Goal: Entertainment & Leisure: Consume media (video, audio)

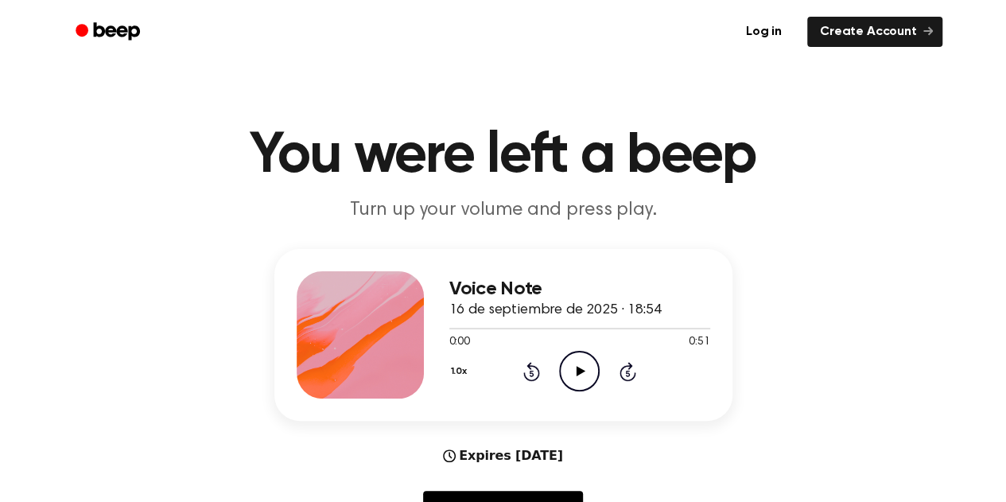
click at [586, 365] on icon "Play Audio" at bounding box center [579, 371] width 41 height 41
click at [573, 372] on icon "Pause Audio" at bounding box center [579, 371] width 41 height 41
click at [530, 375] on icon at bounding box center [532, 373] width 4 height 6
click at [671, 445] on div "Voice Note 16 de septiembre de 2025 · 18:54 0:00 0:51 Your browser does not sup…" at bounding box center [503, 394] width 968 height 291
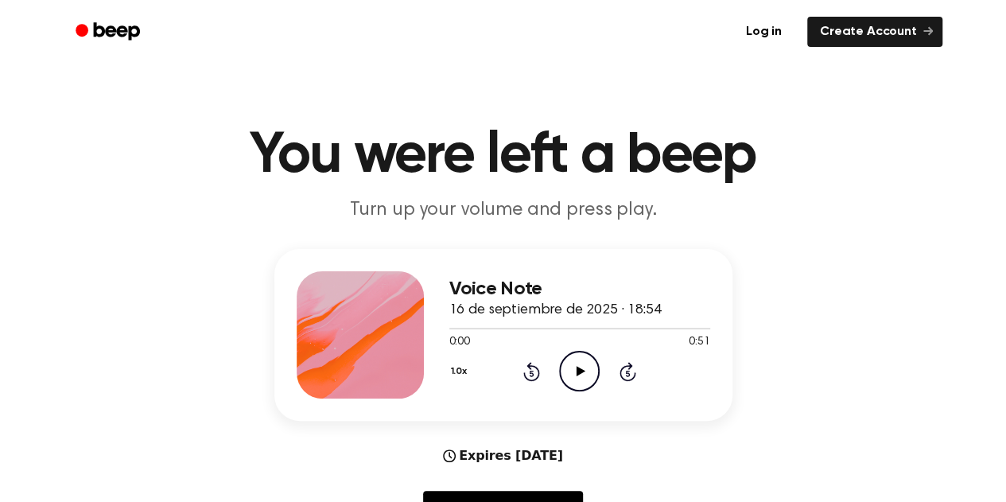
click at [582, 376] on icon "Play Audio" at bounding box center [579, 371] width 41 height 41
click at [582, 376] on icon at bounding box center [579, 371] width 7 height 10
click at [535, 379] on icon at bounding box center [531, 371] width 17 height 19
click at [591, 387] on icon "Play Audio" at bounding box center [579, 371] width 41 height 41
click at [581, 367] on icon at bounding box center [579, 371] width 7 height 10
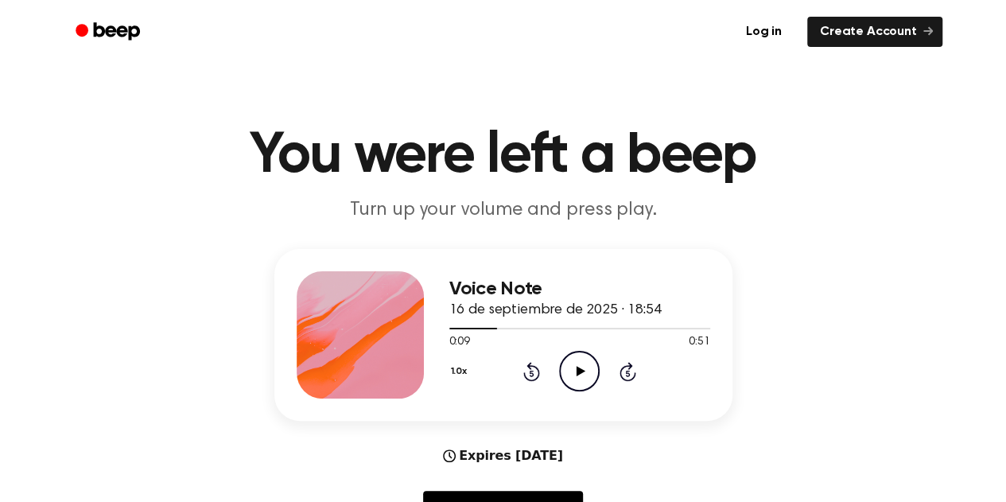
click at [581, 367] on icon "Play Audio" at bounding box center [579, 371] width 41 height 41
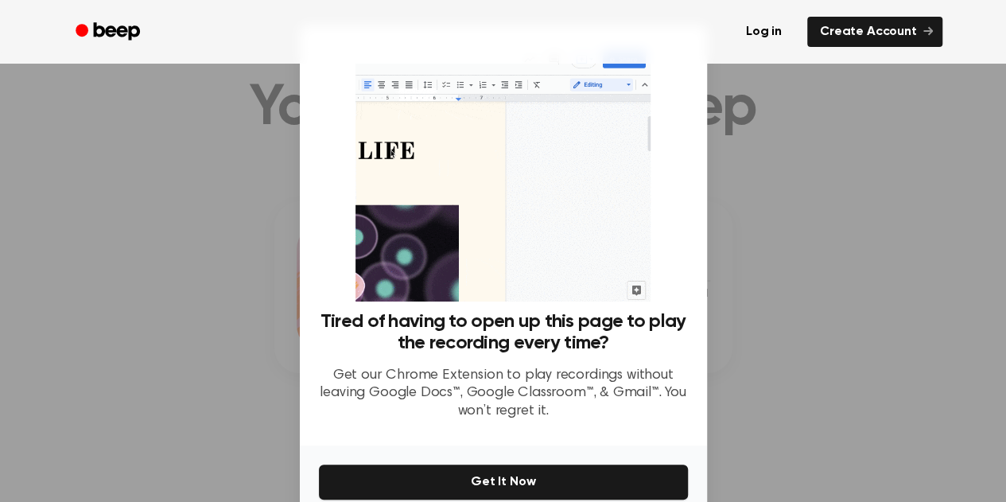
scroll to position [247, 0]
click at [822, 181] on div at bounding box center [503, 251] width 1006 height 502
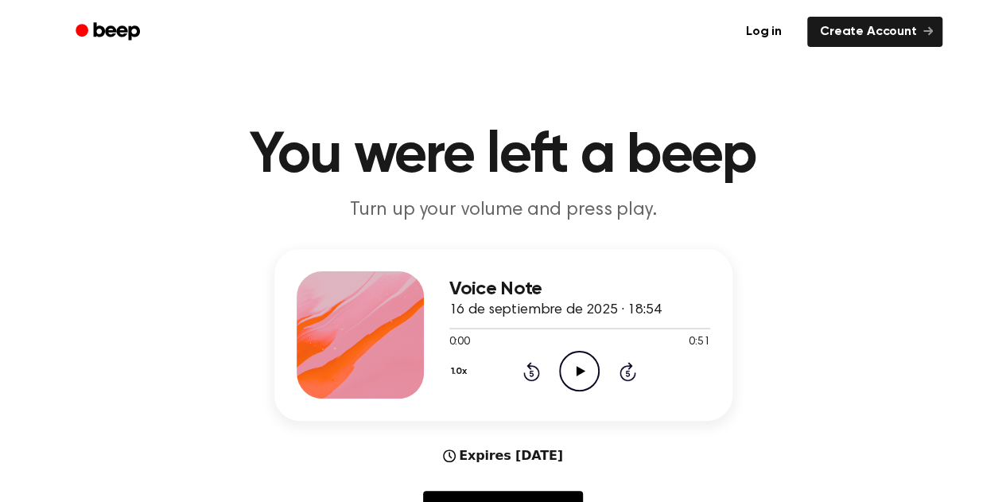
click at [584, 369] on icon "Play Audio" at bounding box center [579, 371] width 41 height 41
